Goal: Find specific page/section: Find specific page/section

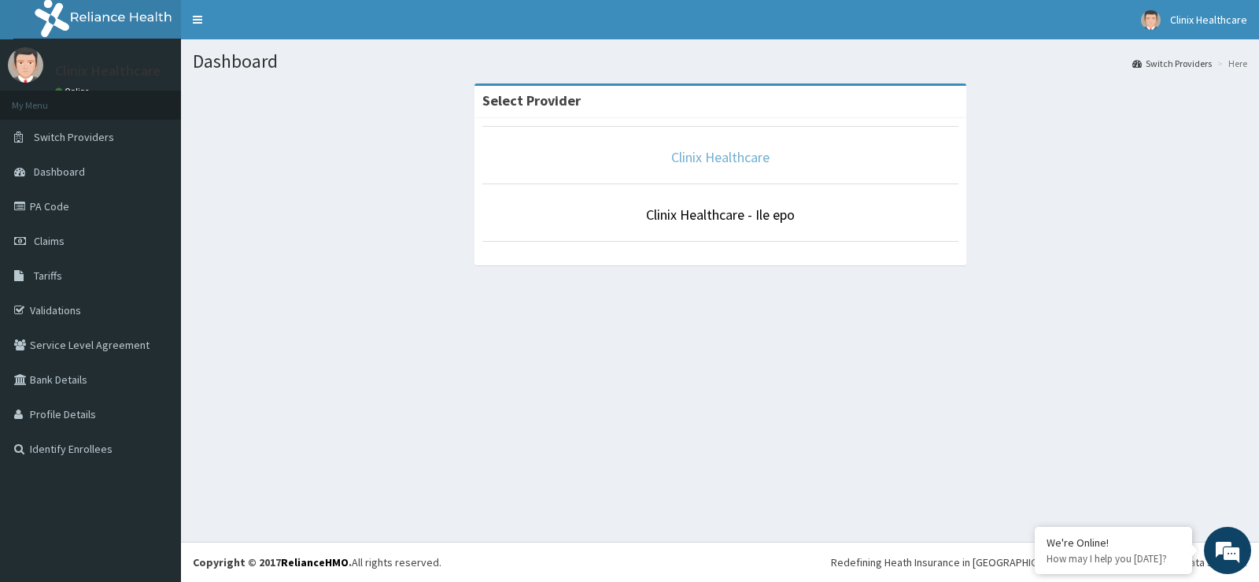
click at [718, 162] on link "Clinix Healthcare" at bounding box center [720, 157] width 98 height 18
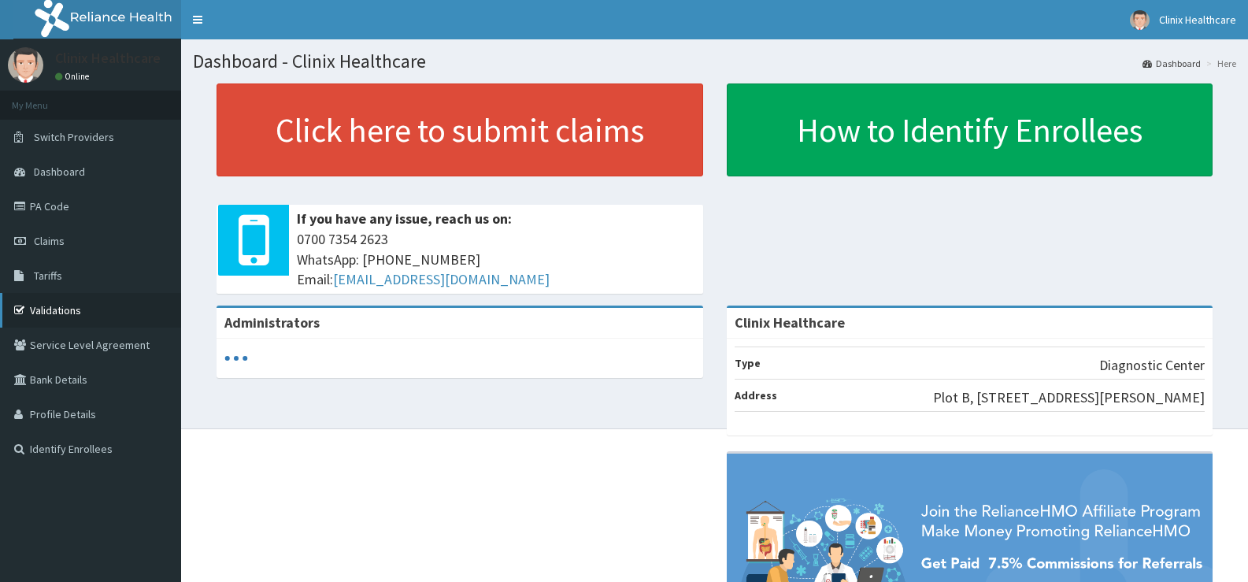
click at [67, 299] on link "Validations" at bounding box center [90, 310] width 181 height 35
